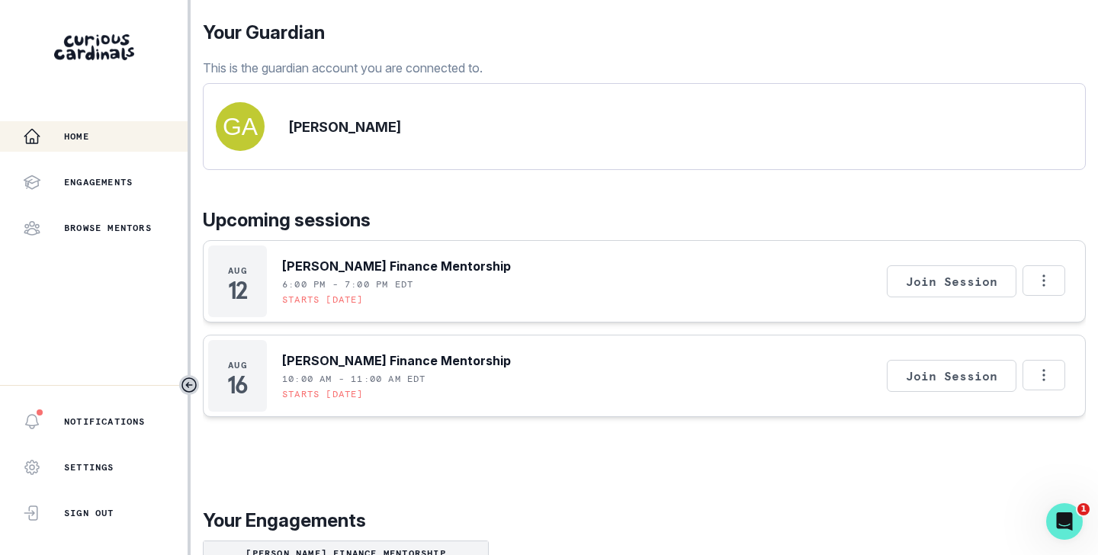
scroll to position [82, 0]
click at [1048, 288] on icon "Options" at bounding box center [1044, 280] width 17 height 17
click at [921, 335] on button "Cancel Session" at bounding box center [979, 339] width 169 height 27
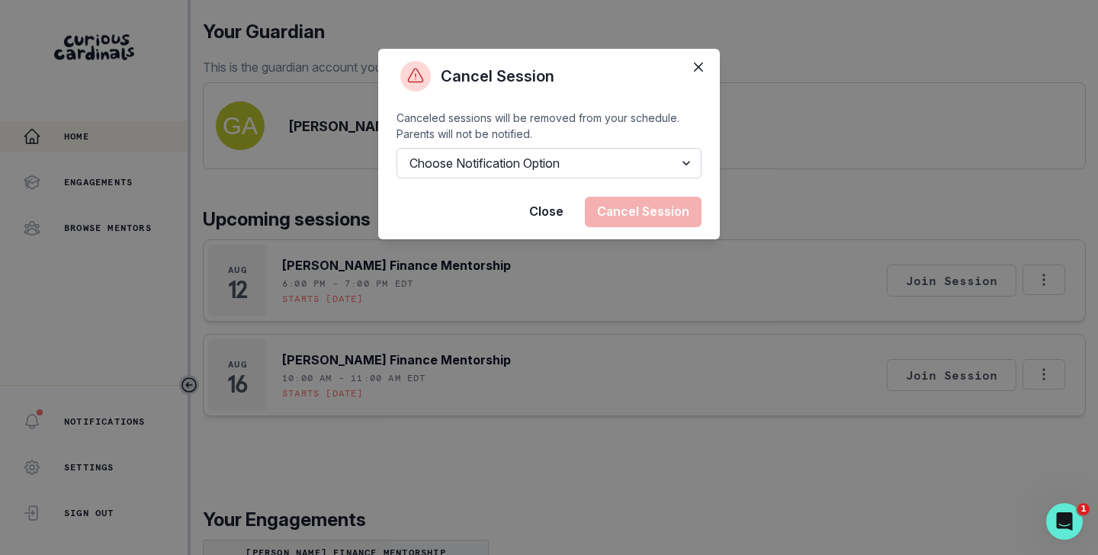
click at [682, 158] on select "Choose Notification Option Notify Family Do Not Notify Family" at bounding box center [549, 163] width 305 height 31
click at [686, 165] on select "Choose Notification Option Notify Family Do Not Notify Family" at bounding box center [549, 163] width 305 height 31
select select "option1"
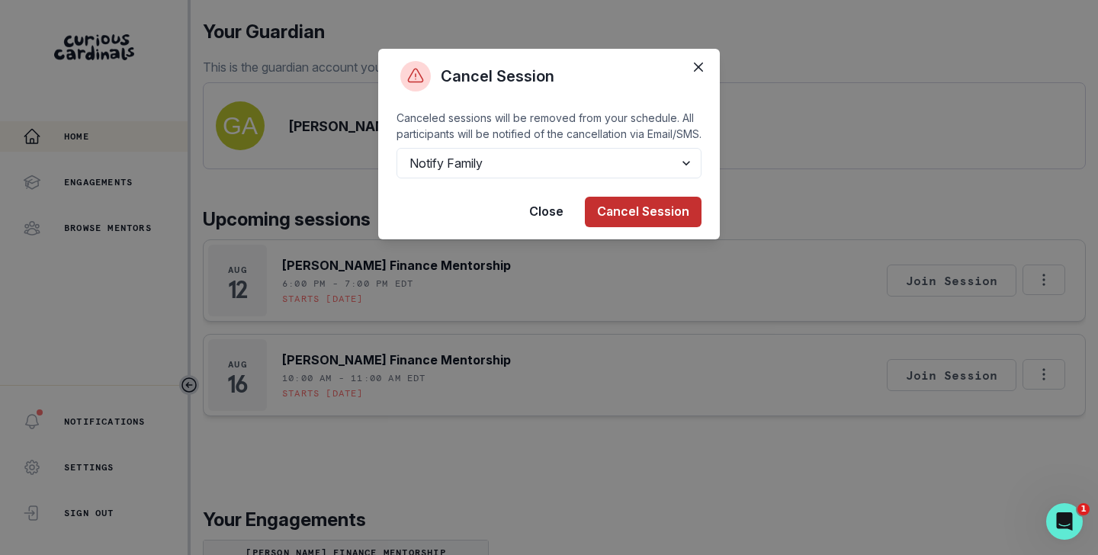
click at [648, 227] on button "Cancel Session" at bounding box center [643, 212] width 117 height 31
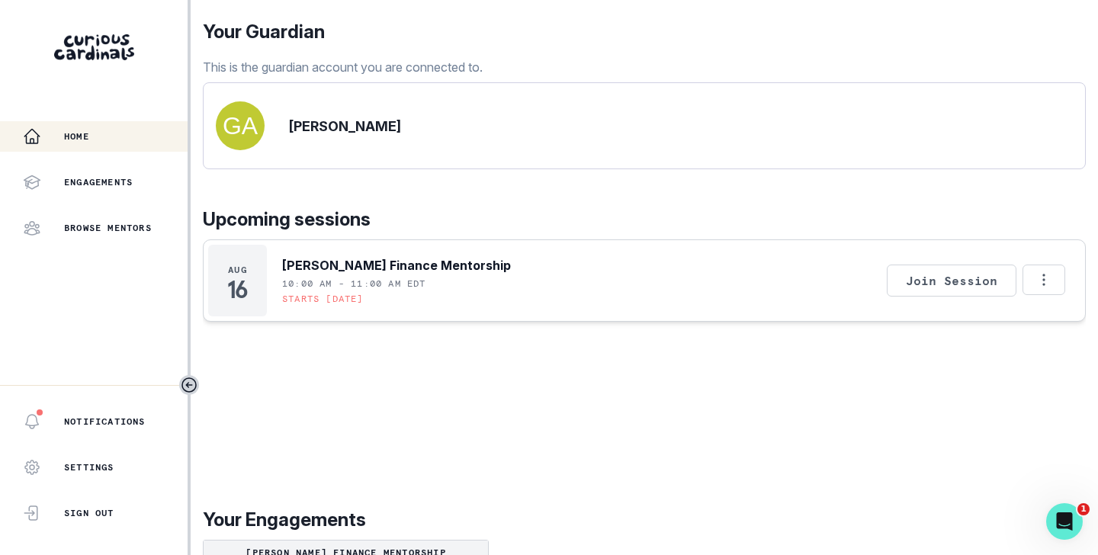
click at [104, 140] on div "Home" at bounding box center [105, 136] width 165 height 18
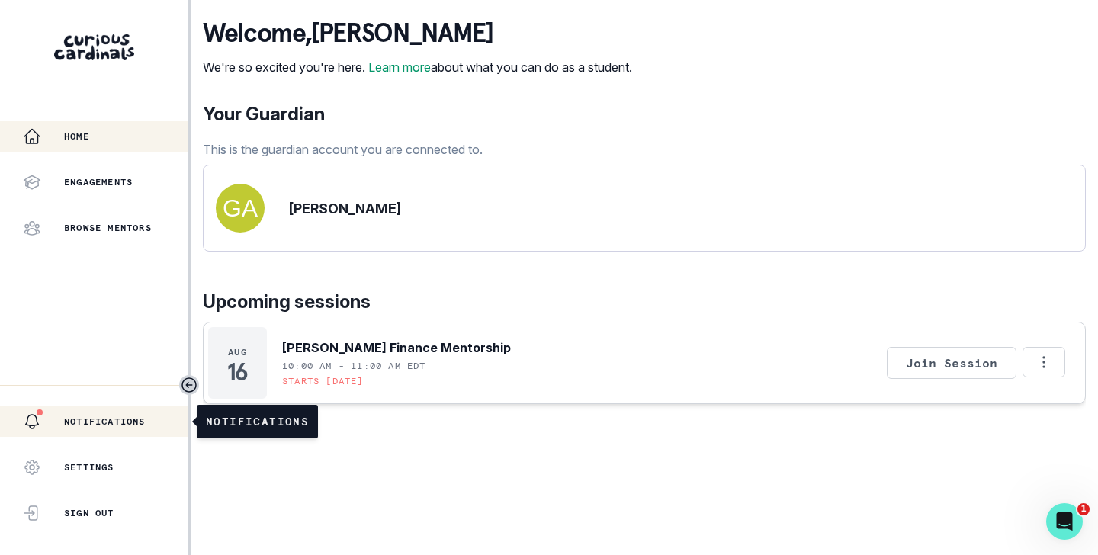
click at [136, 426] on p "Notifications" at bounding box center [105, 422] width 82 height 12
